Goal: Transaction & Acquisition: Download file/media

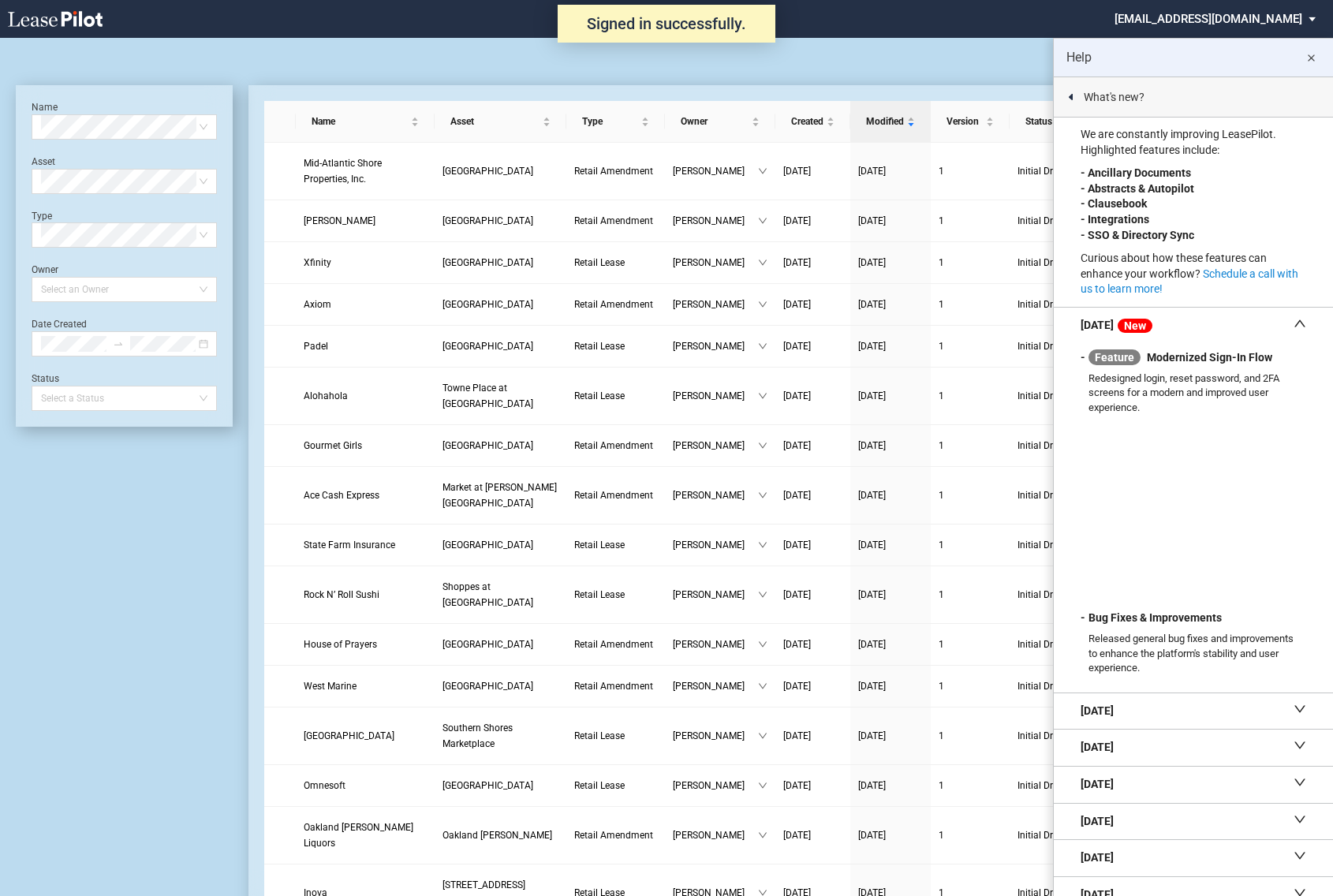
click at [1315, 59] on md-icon "close" at bounding box center [1310, 58] width 19 height 19
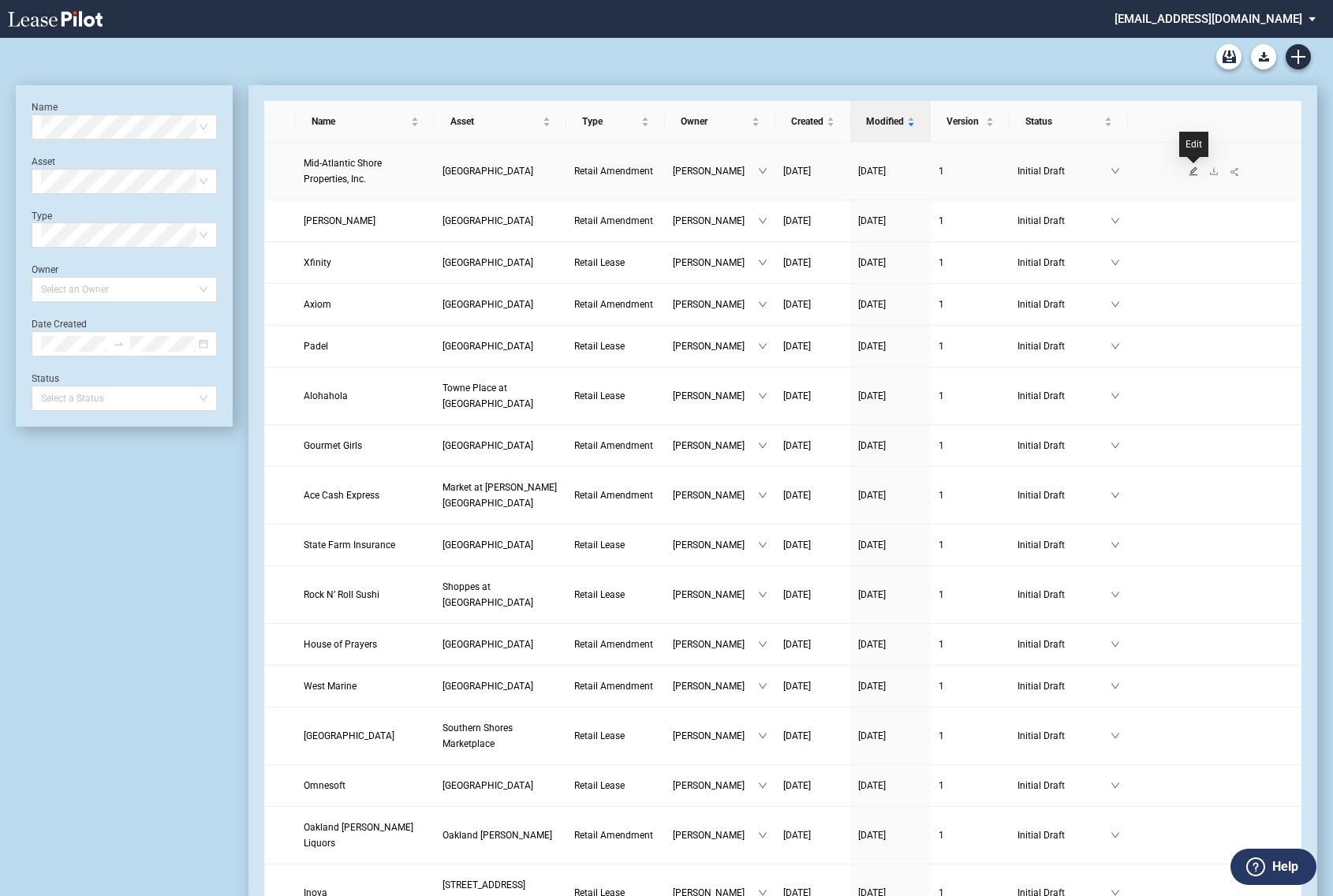
click at [1194, 170] on icon "edit" at bounding box center [1194, 170] width 8 height 8
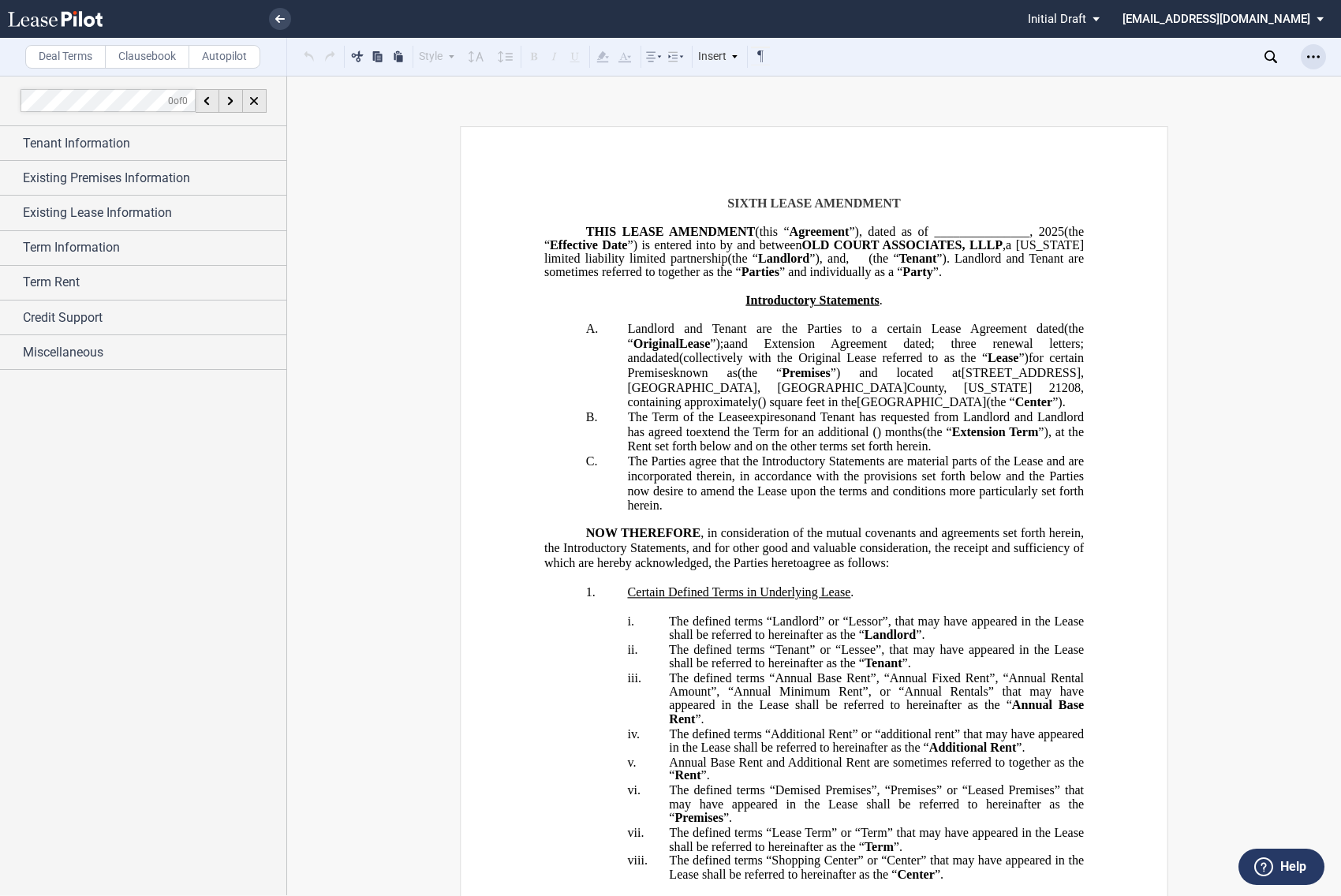
click at [1313, 56] on use "Open Lease options menu" at bounding box center [1313, 56] width 13 height 3
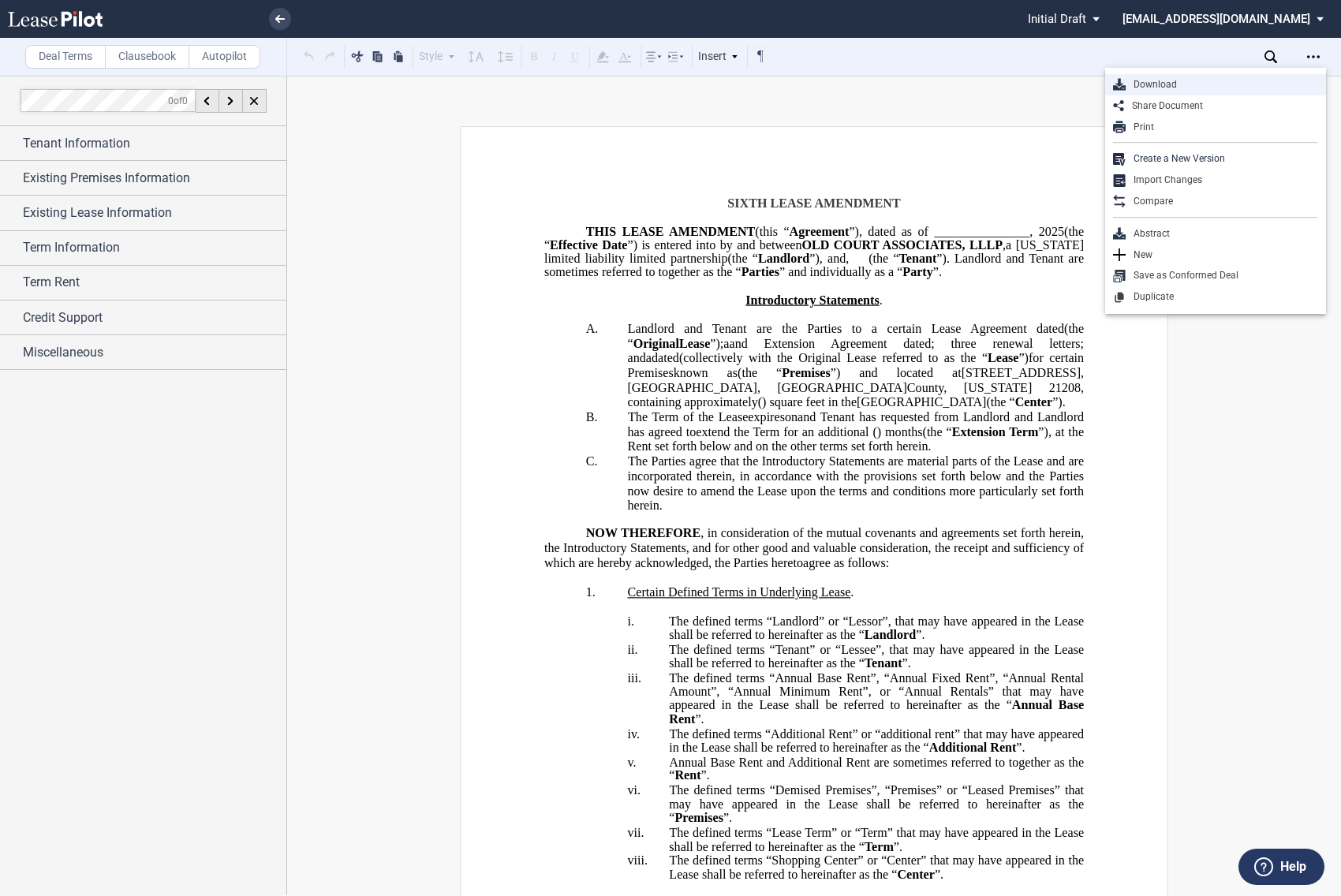
click at [1155, 90] on div "Download" at bounding box center [1222, 85] width 192 height 13
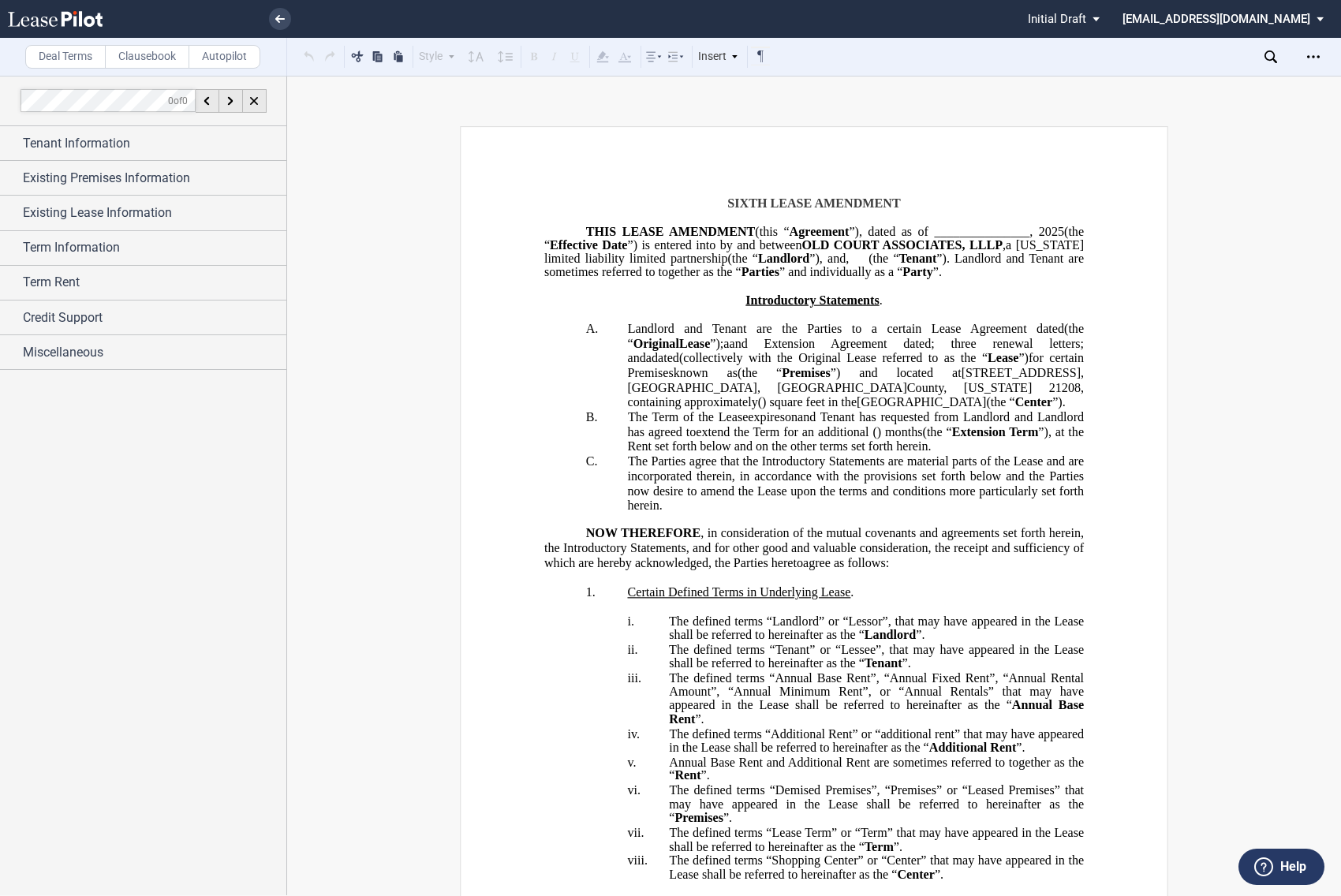
click at [1328, 884] on div at bounding box center [1328, 884] width 0 height 0
